Goal: Task Accomplishment & Management: Manage account settings

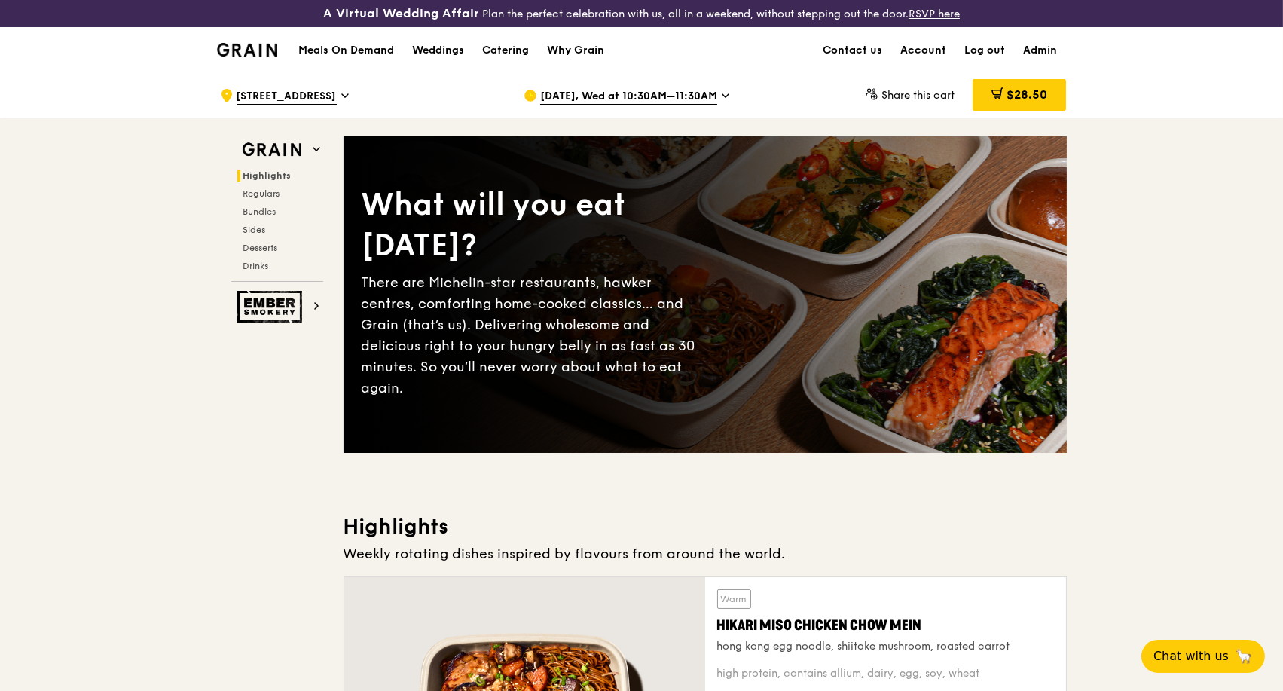
click at [362, 49] on h1 "Meals On Demand" at bounding box center [346, 50] width 96 height 15
click at [349, 92] on icon at bounding box center [345, 96] width 8 height 14
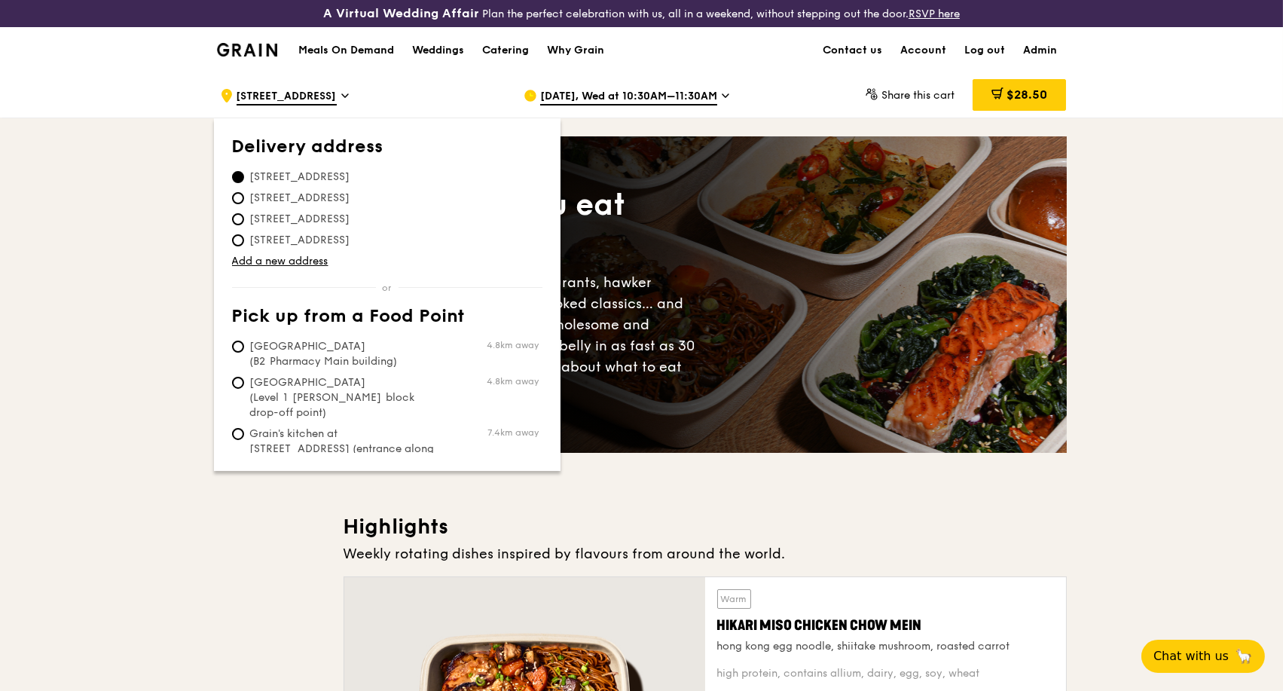
click at [459, 90] on div ".cls-1 { fill: none; stroke: #fff; stroke-linecap: round; stroke-linejoin: roun…" at bounding box center [359, 95] width 279 height 45
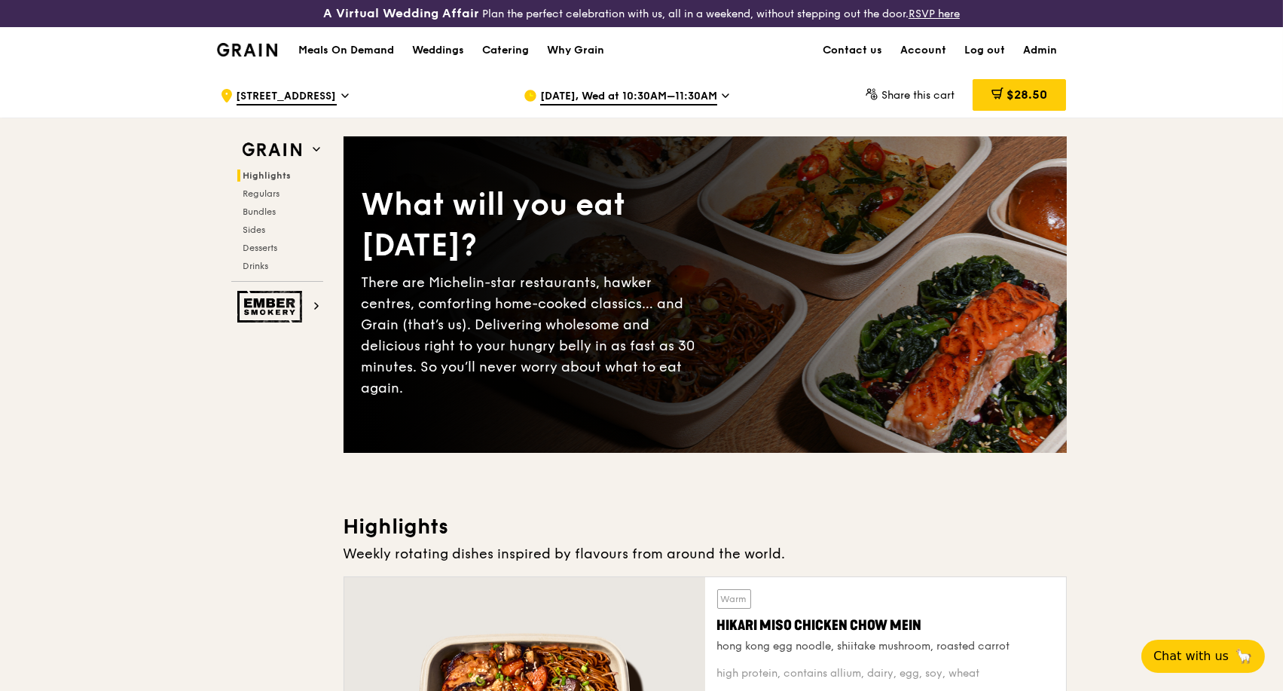
click at [722, 96] on icon at bounding box center [725, 95] width 6 height 3
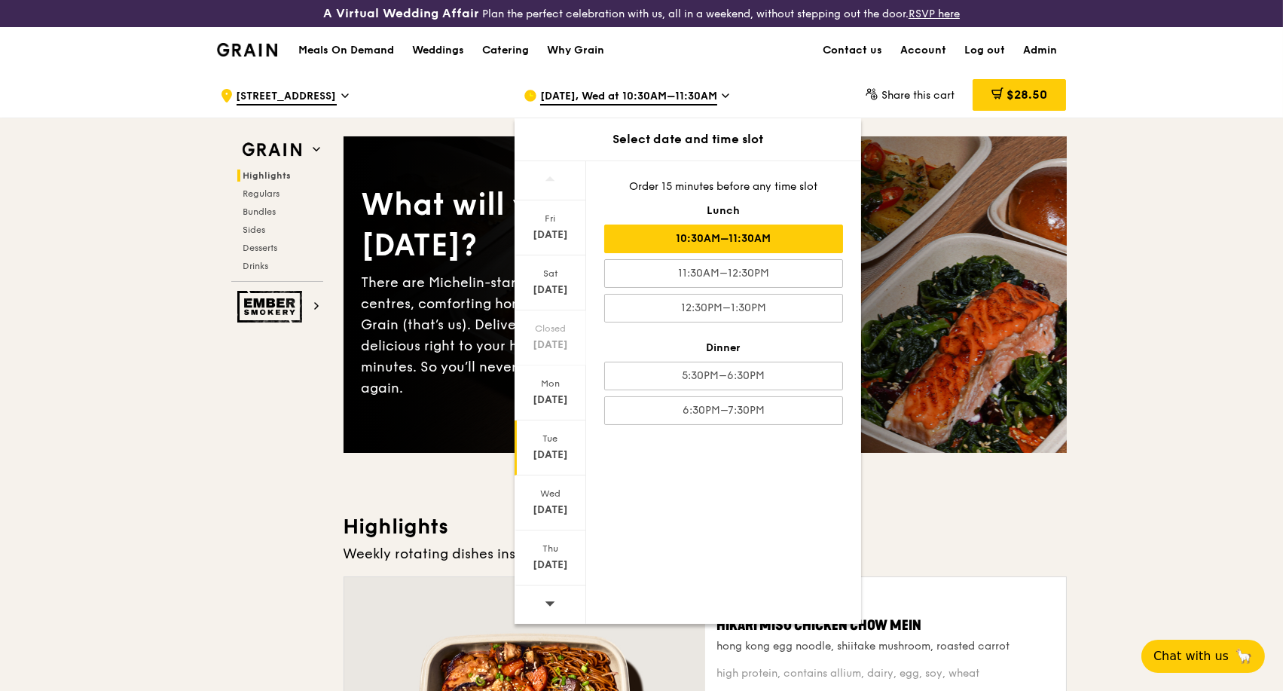
click at [560, 450] on div "[DATE]" at bounding box center [550, 454] width 67 height 15
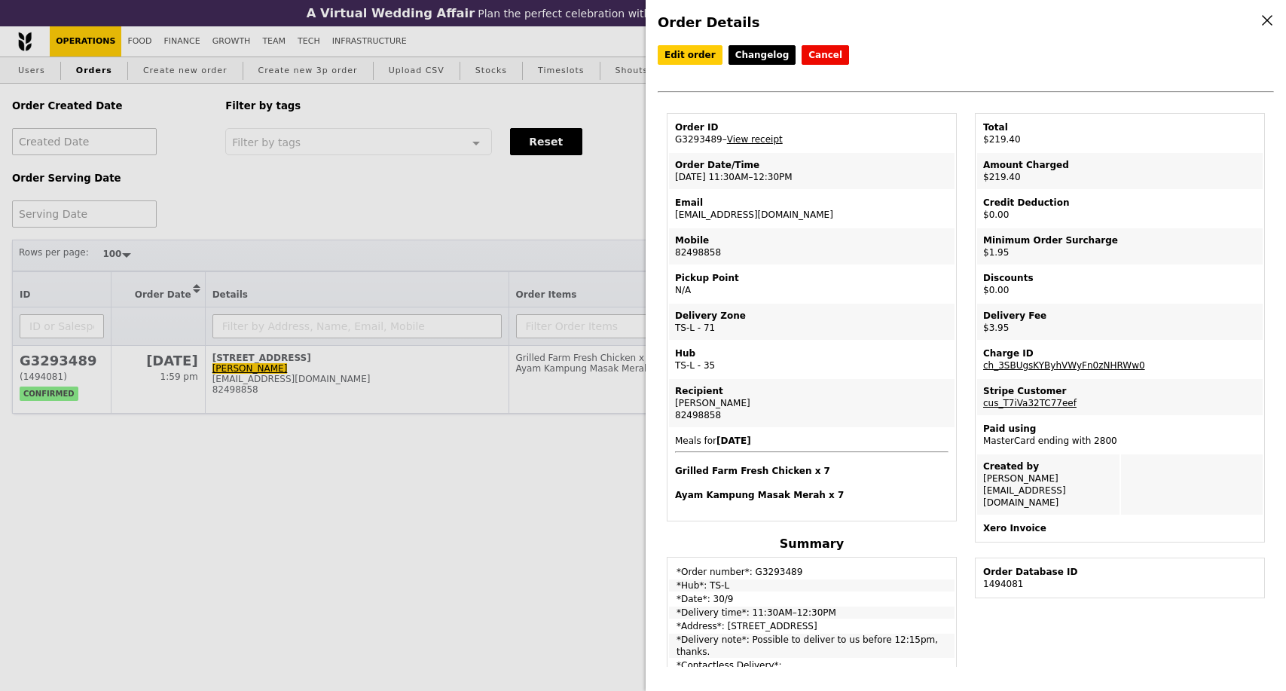
select select "100"
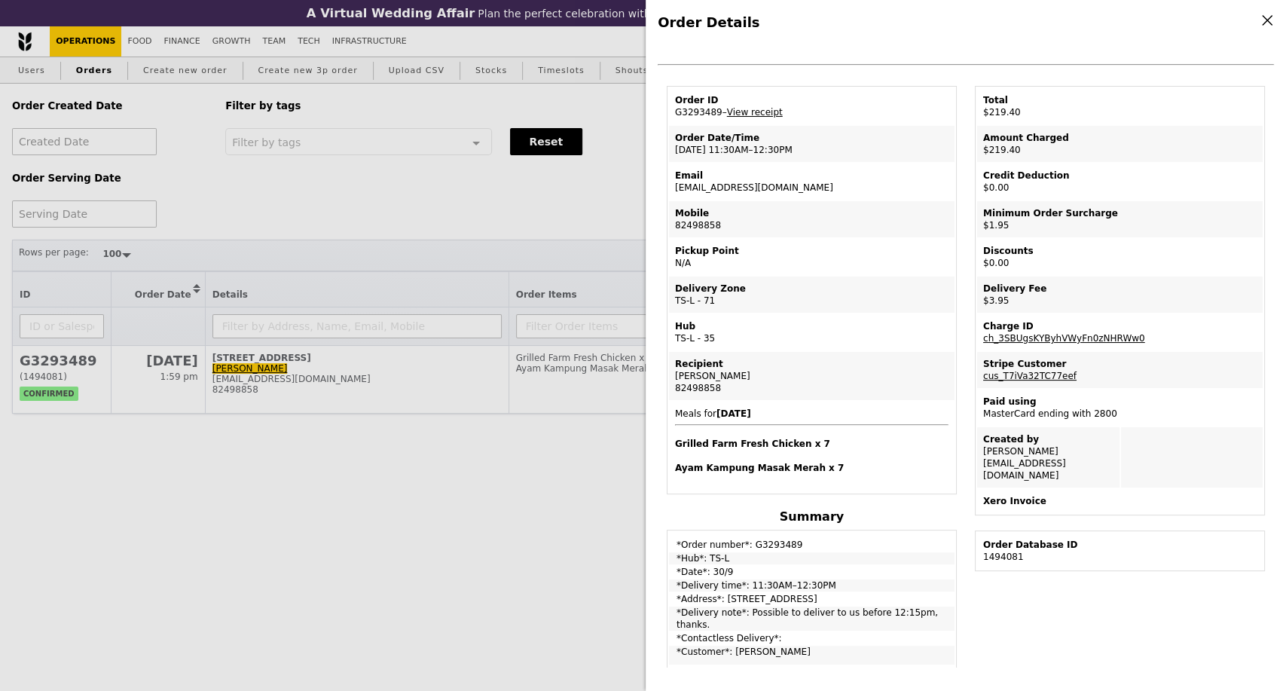
click at [518, 205] on div "Order Details Edit order Changelog Cancel Order ID G3293489 – View receipt Orde…" at bounding box center [643, 345] width 1286 height 691
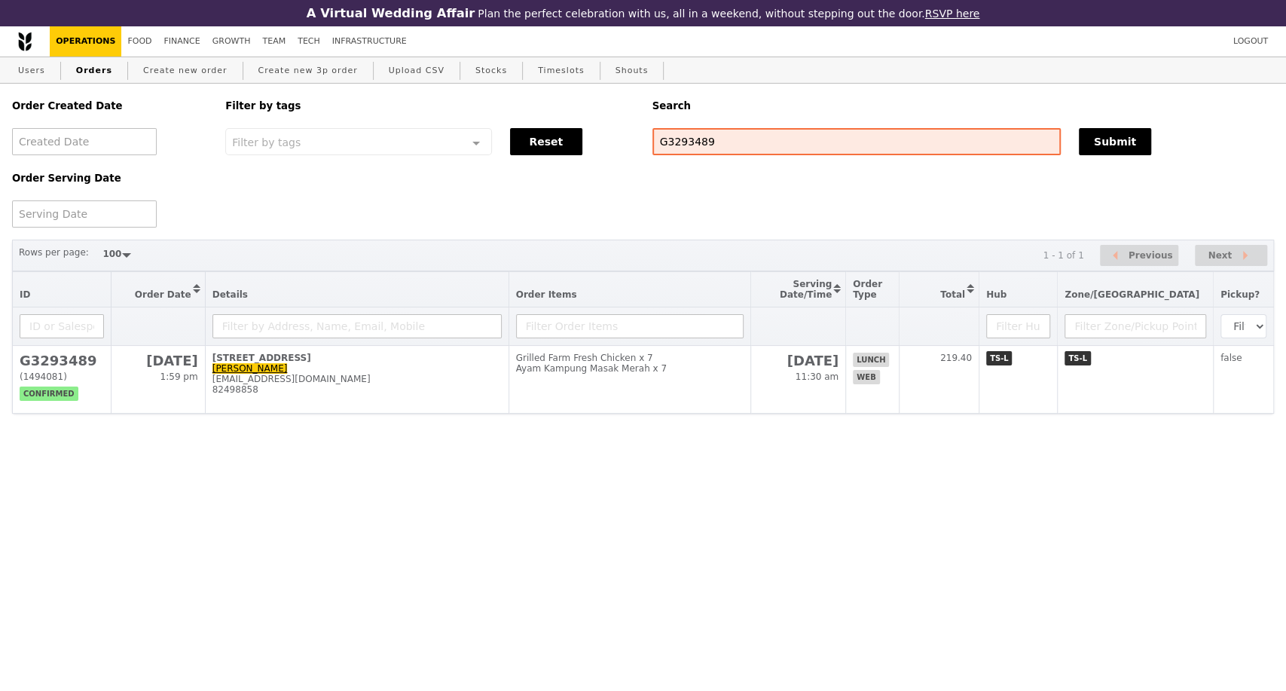
scroll to position [90, 0]
drag, startPoint x: 721, startPoint y: 148, endPoint x: 633, endPoint y: 162, distance: 89.1
click at [633, 162] on div "Order Created Date Order Serving Date Filter by tags Filter by tags Meal_Plan W…" at bounding box center [643, 156] width 1280 height 144
